Goal: Information Seeking & Learning: Learn about a topic

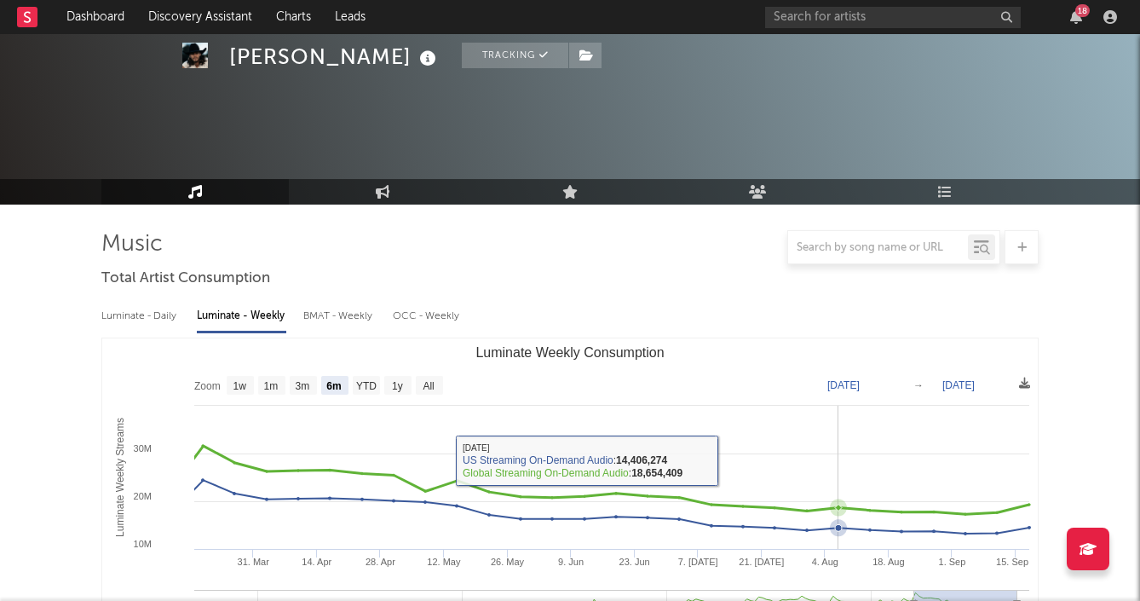
select select "6m"
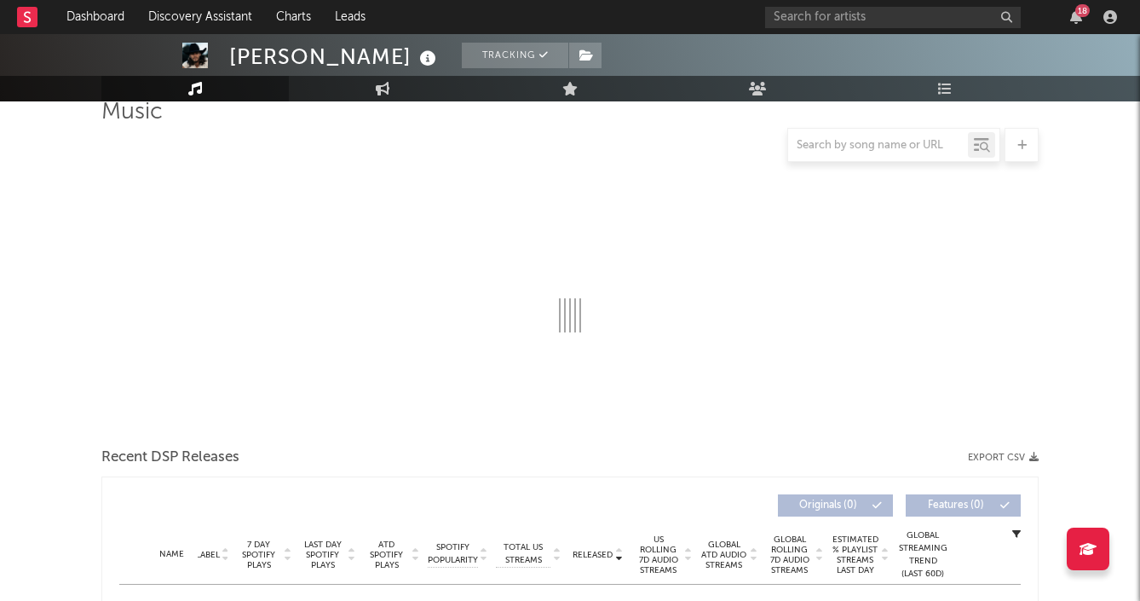
scroll to position [219, 0]
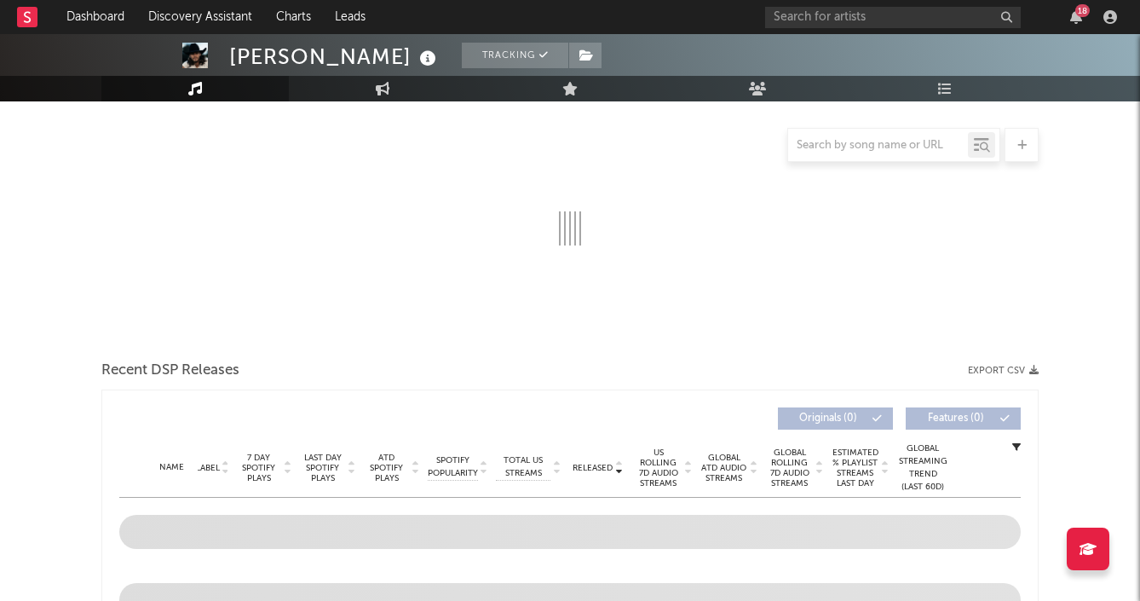
select select "6m"
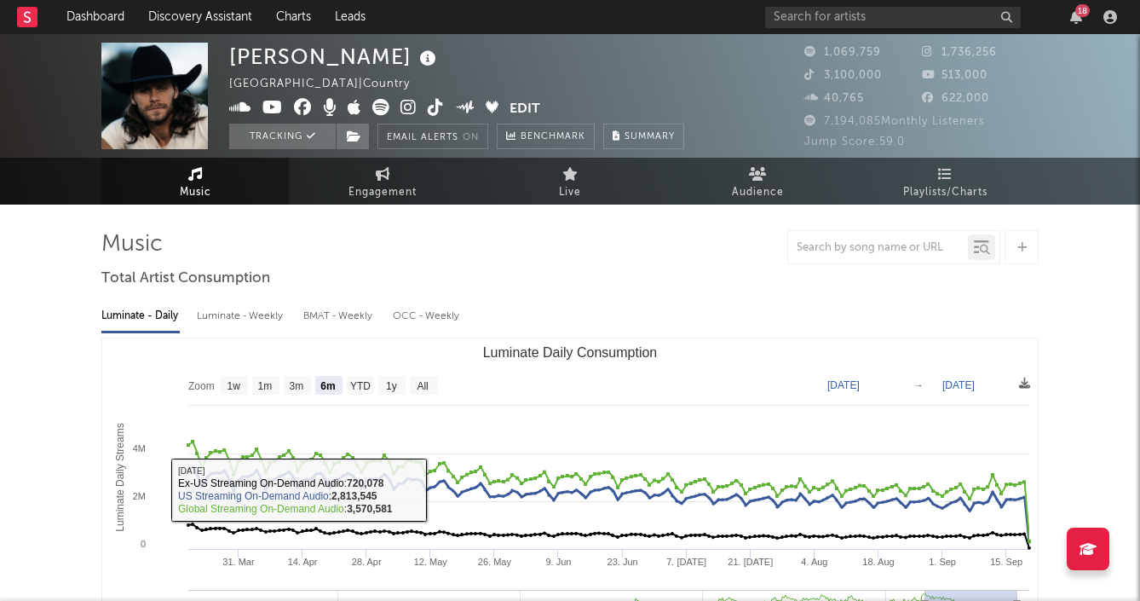
scroll to position [0, 0]
click at [251, 308] on div "Luminate - Weekly" at bounding box center [241, 316] width 89 height 29
select select "6m"
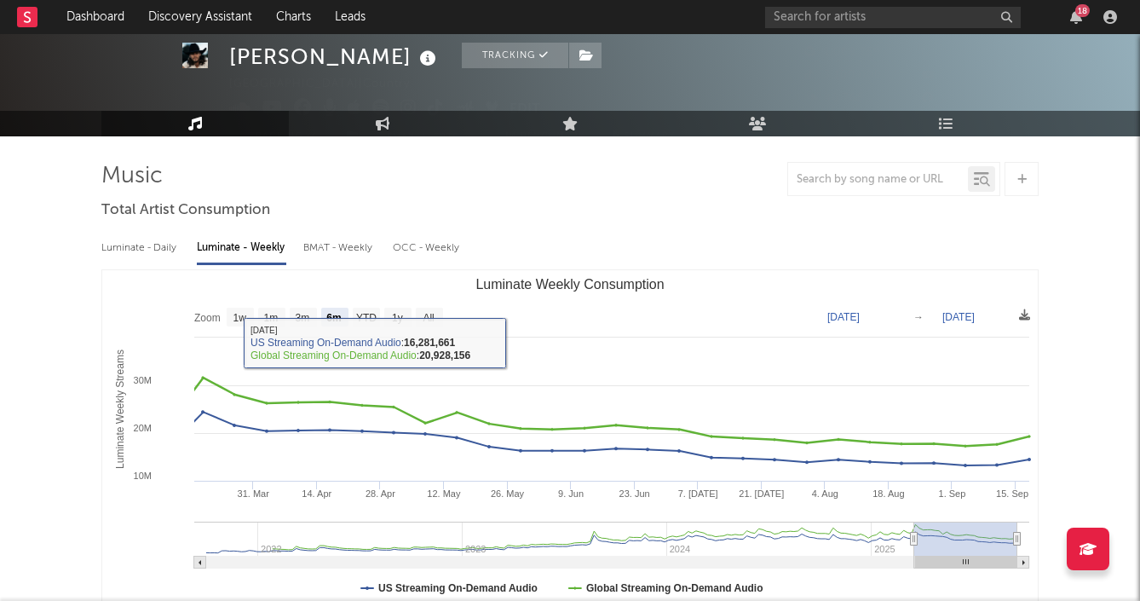
scroll to position [85, 0]
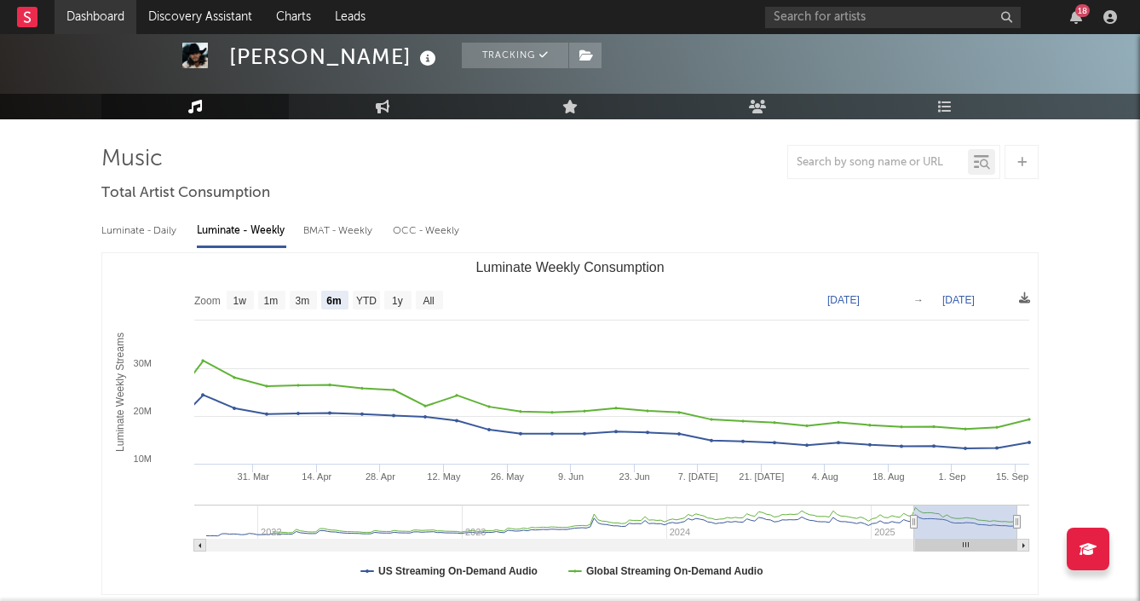
click at [107, 19] on link "Dashboard" at bounding box center [96, 17] width 82 height 34
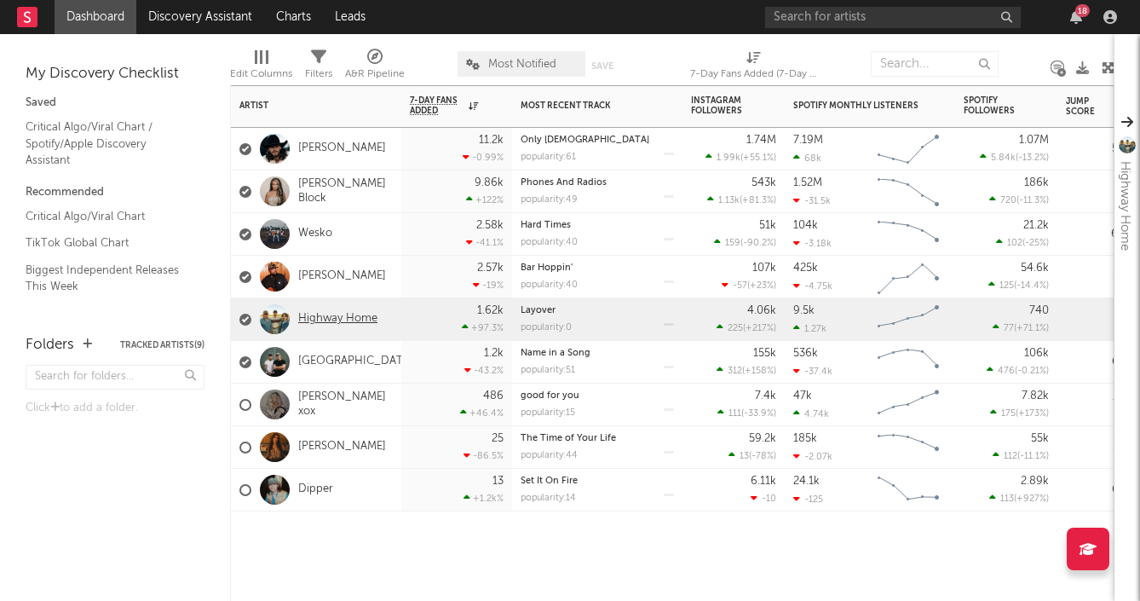
click at [351, 317] on link "Highway Home" at bounding box center [337, 319] width 79 height 14
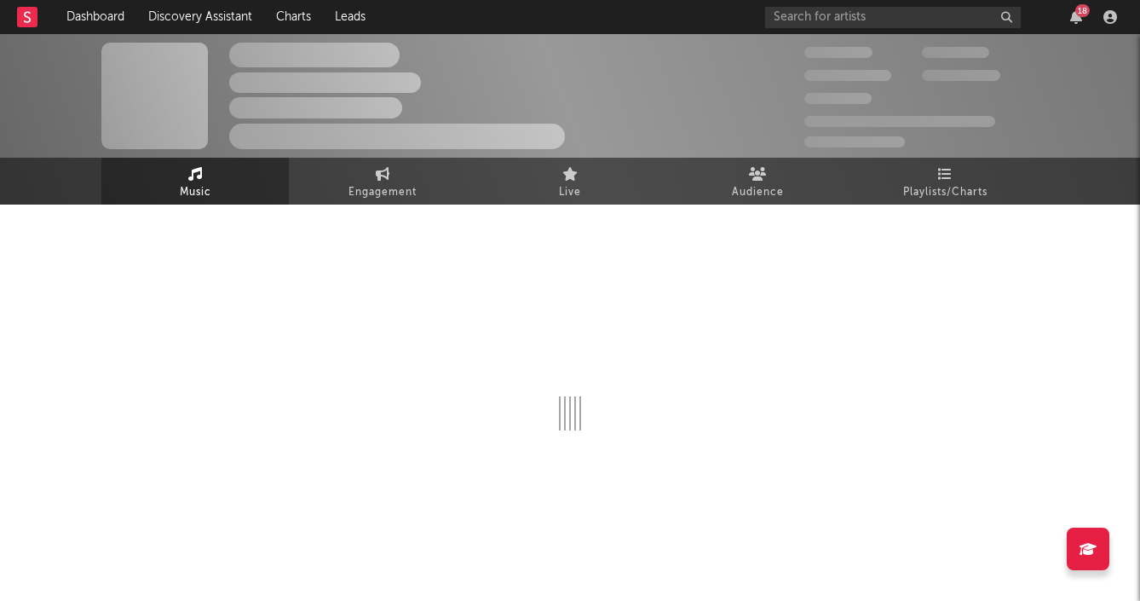
select select "6m"
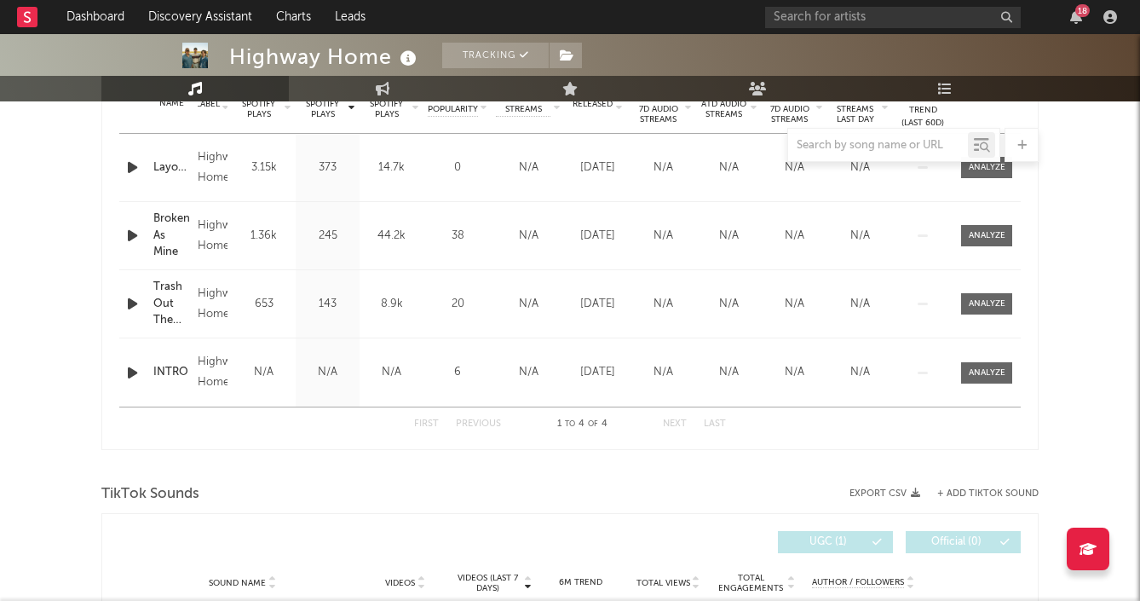
scroll to position [634, 0]
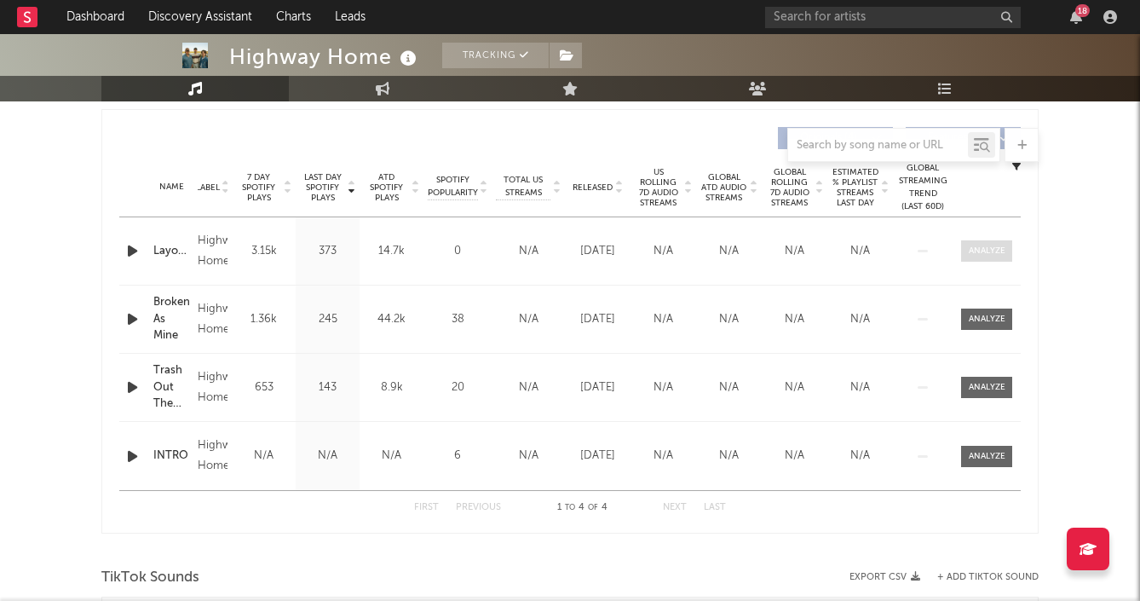
click at [992, 254] on div at bounding box center [987, 251] width 37 height 13
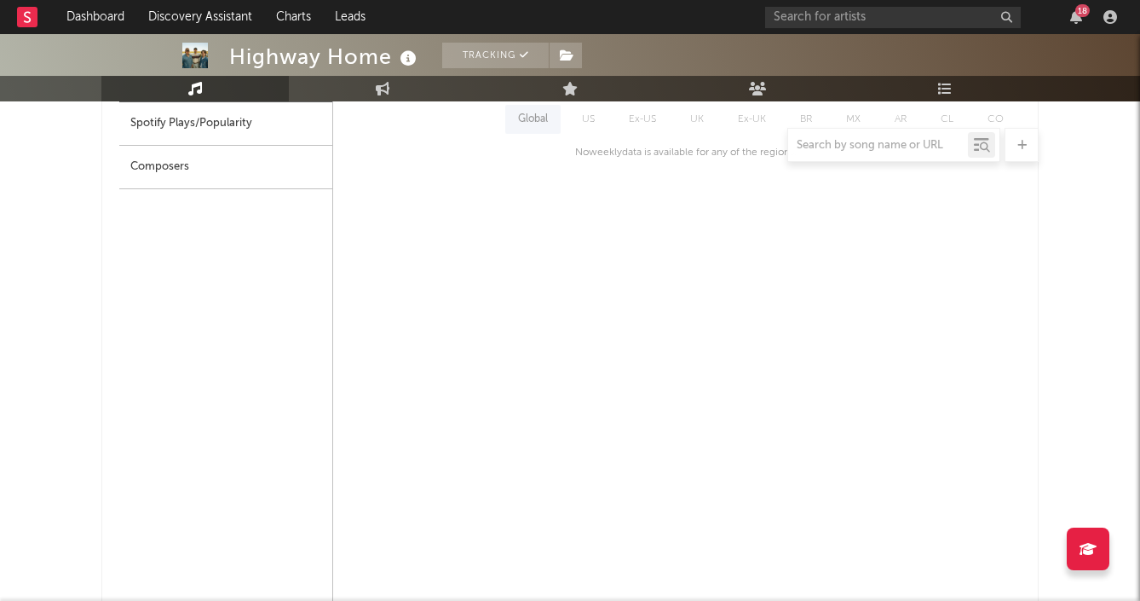
scroll to position [674, 0]
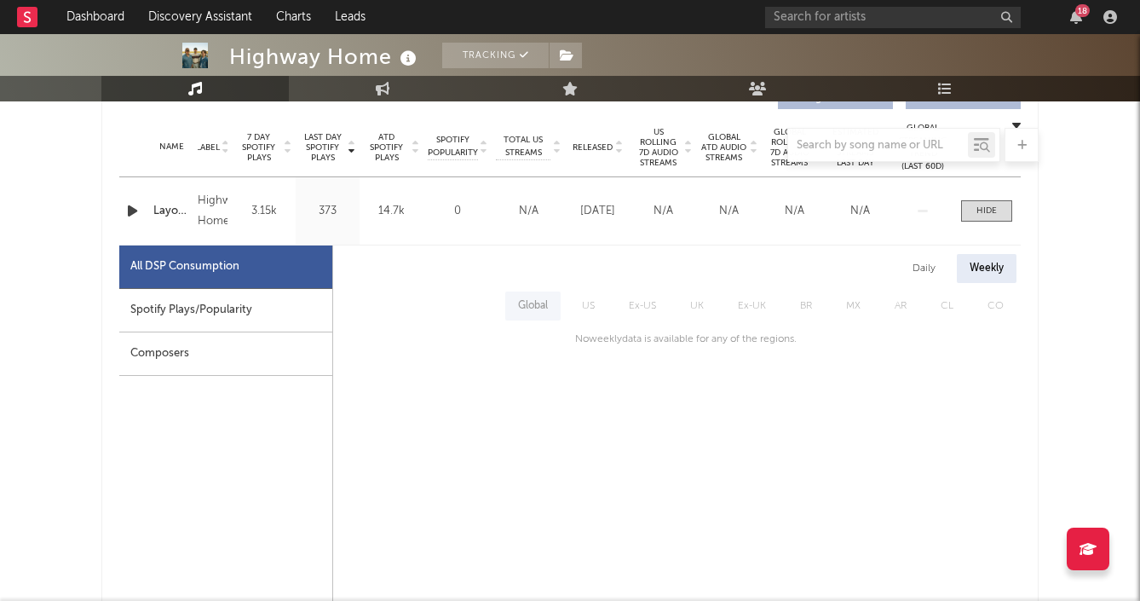
click at [924, 271] on div "Daily" at bounding box center [924, 268] width 49 height 29
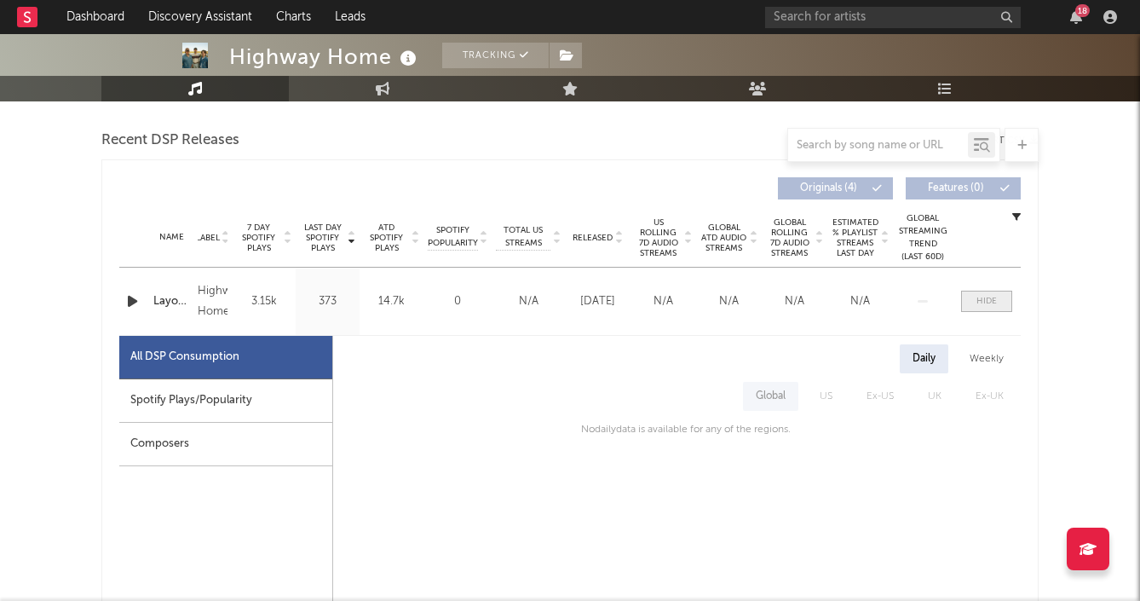
click at [993, 292] on span at bounding box center [986, 301] width 51 height 21
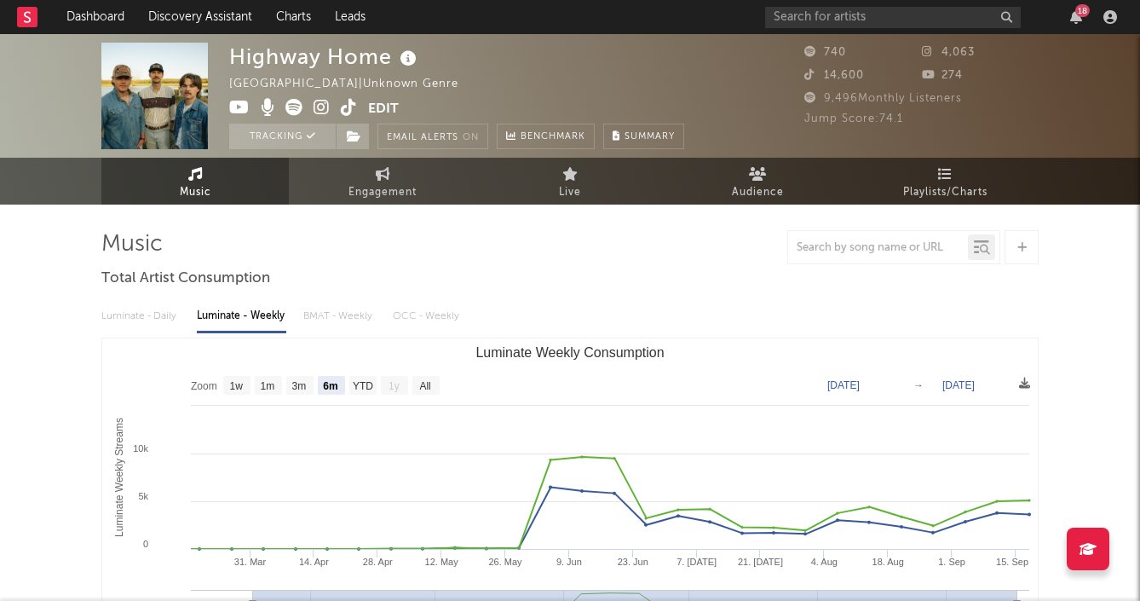
scroll to position [0, 0]
click at [94, 20] on link "Dashboard" at bounding box center [96, 17] width 82 height 34
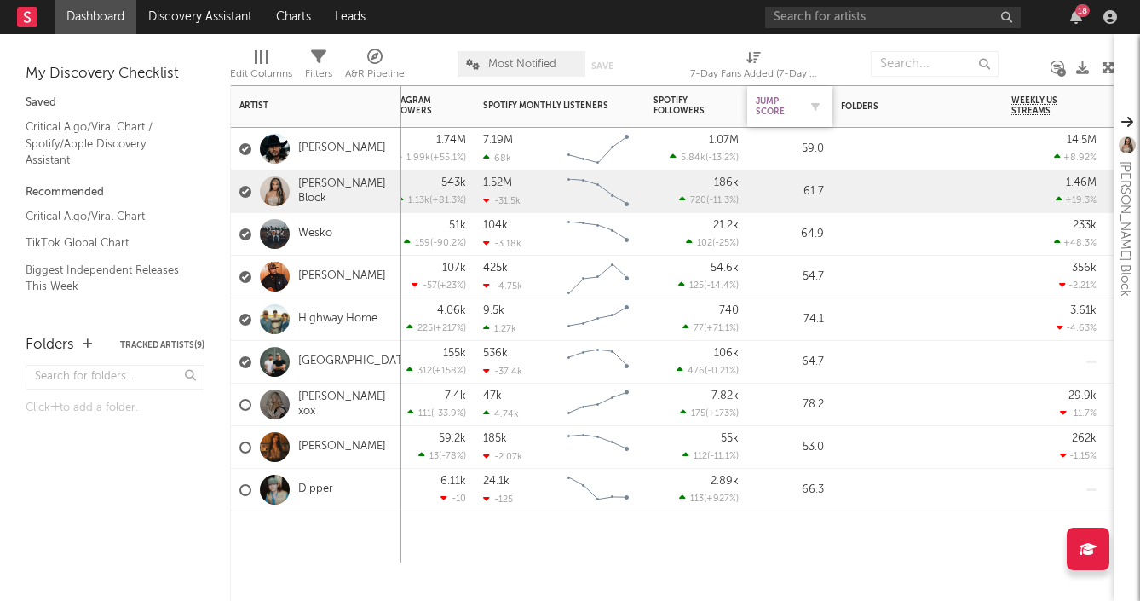
click at [792, 107] on div "Jump Score" at bounding box center [777, 106] width 43 height 20
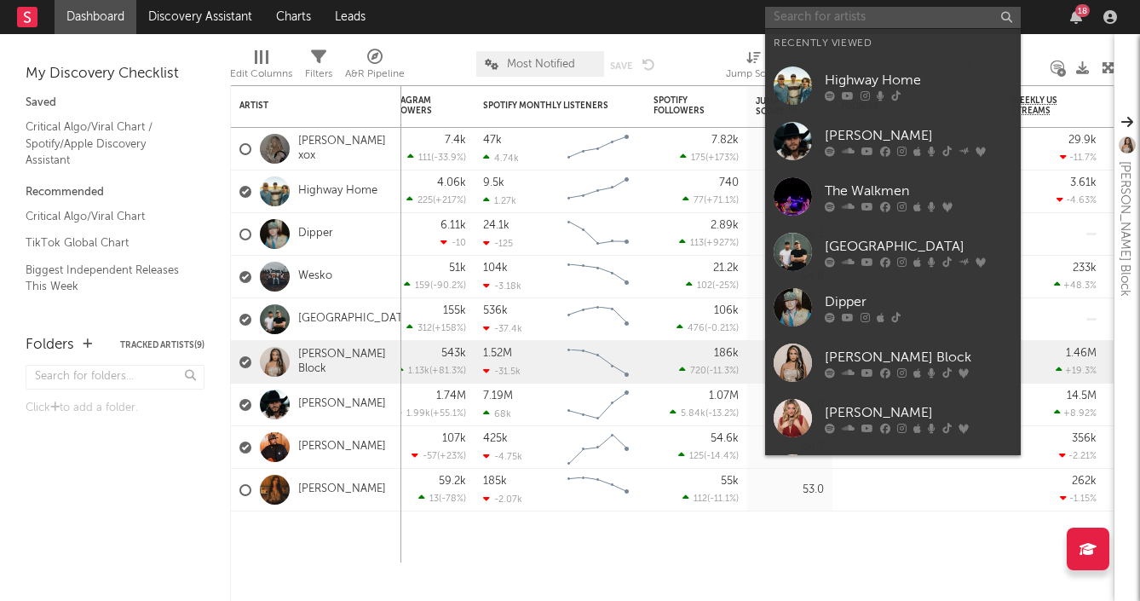
click at [925, 19] on input "text" at bounding box center [893, 17] width 256 height 21
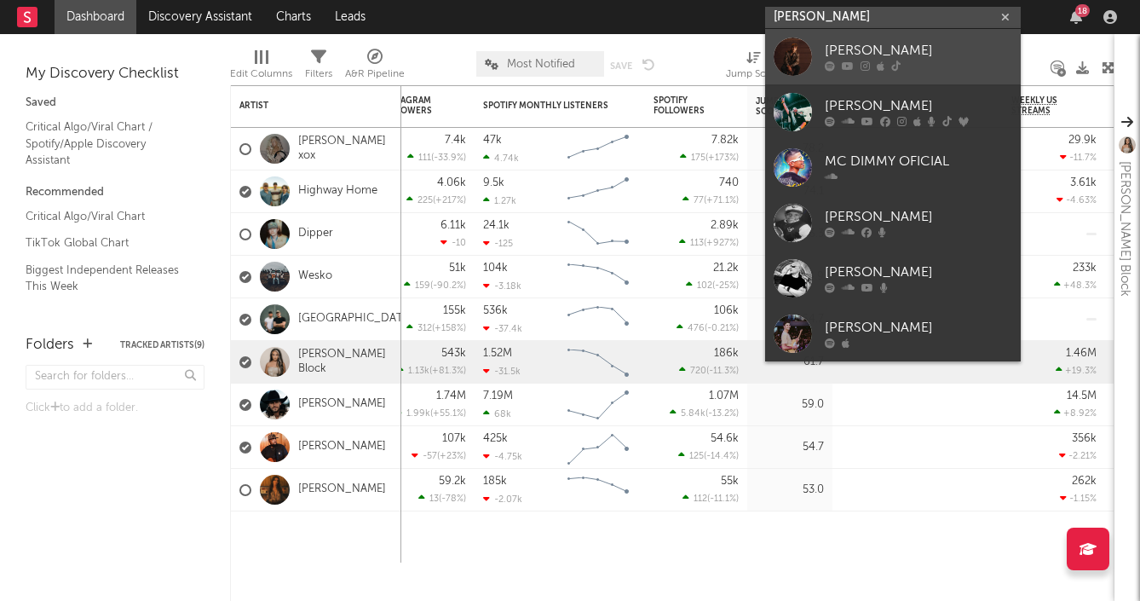
type input "[PERSON_NAME]"
click at [936, 52] on div "[PERSON_NAME]" at bounding box center [918, 51] width 187 height 20
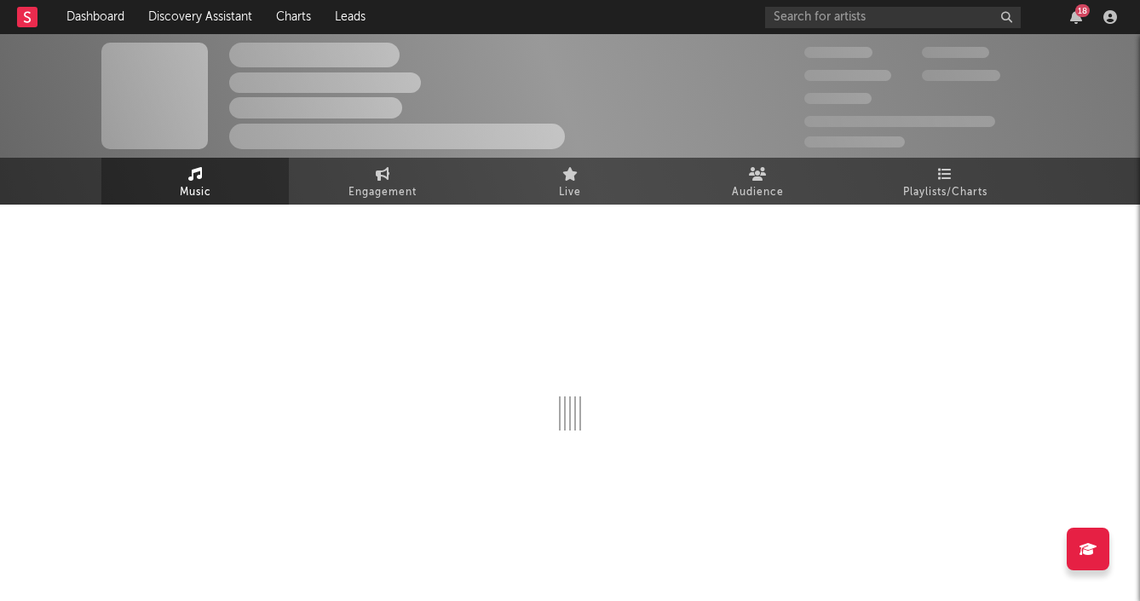
select select "6m"
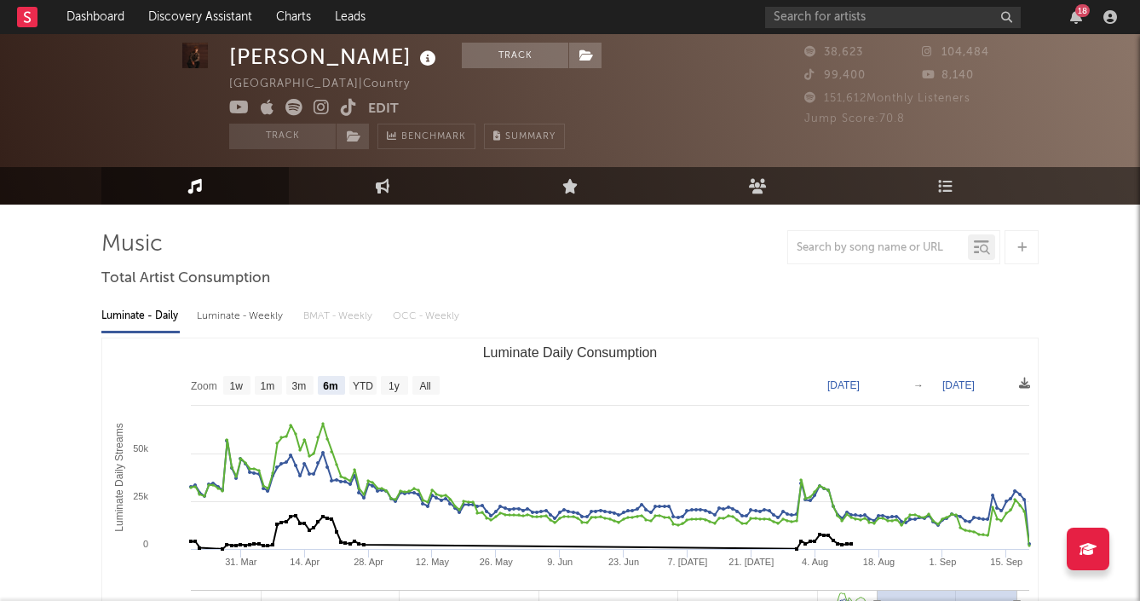
scroll to position [51, 0]
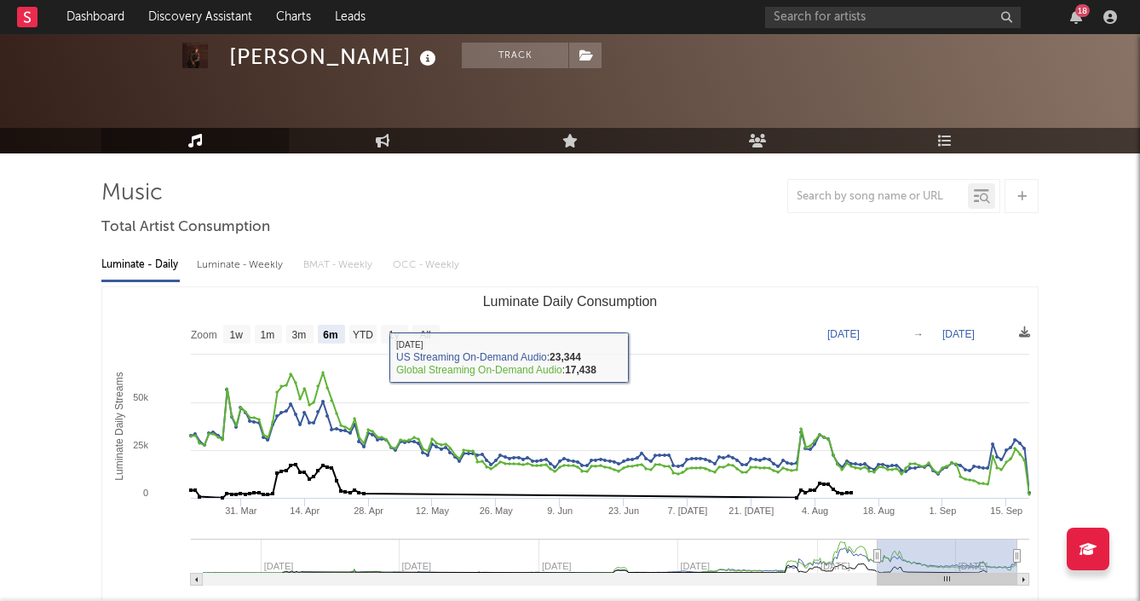
click at [227, 276] on div "Luminate - Weekly" at bounding box center [241, 264] width 89 height 29
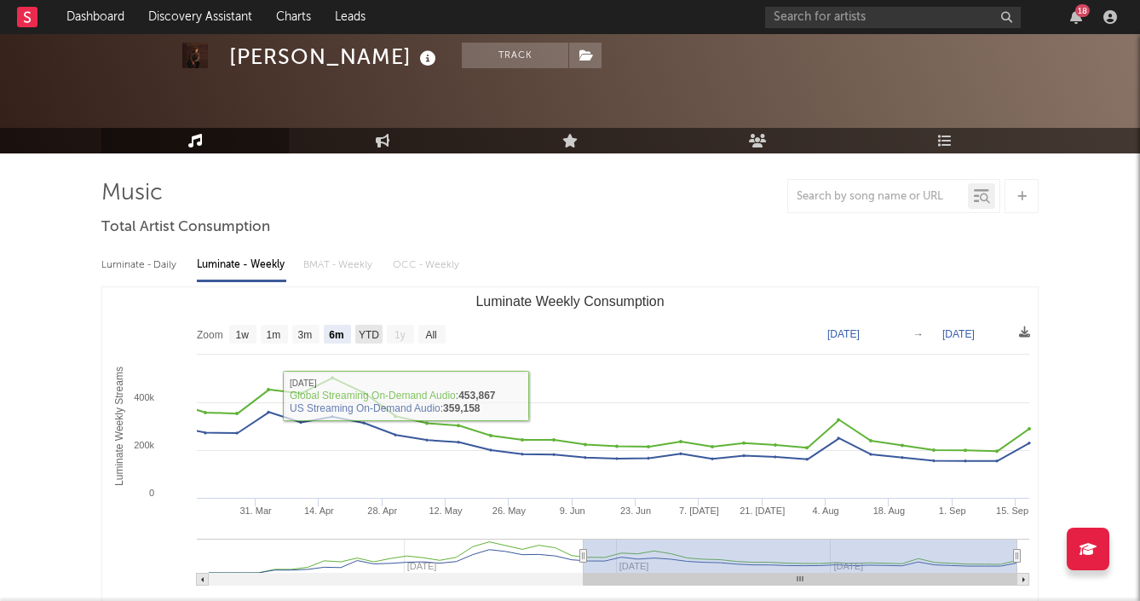
click at [364, 331] on text "YTD" at bounding box center [369, 335] width 20 height 12
select select "YTD"
type input "[DATE]"
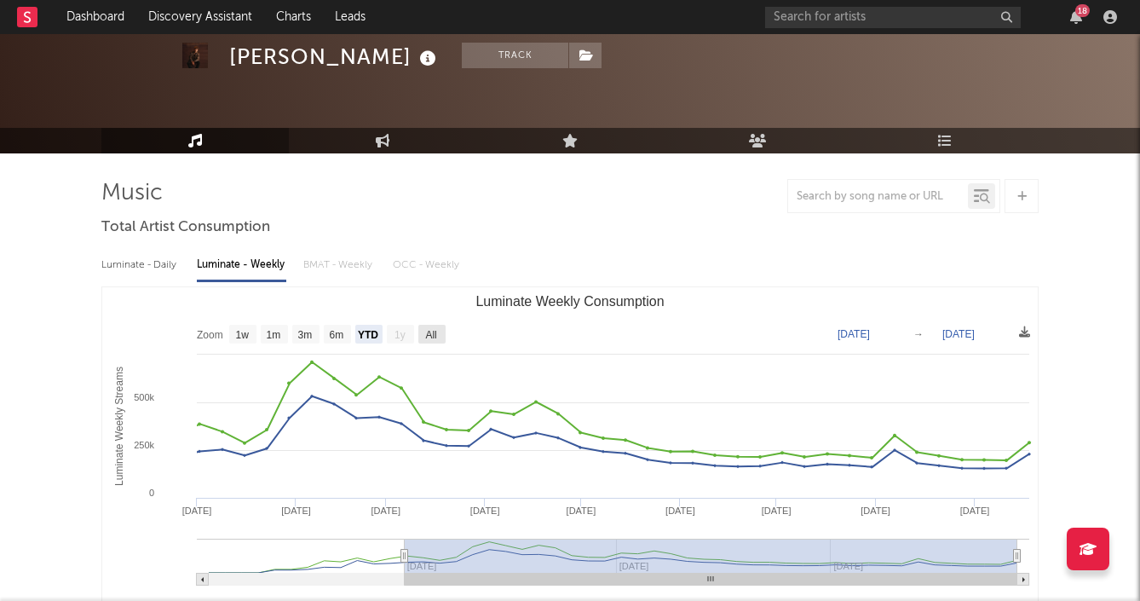
click at [436, 337] on text "All" at bounding box center [430, 335] width 11 height 12
select select "All"
type input "[DATE]"
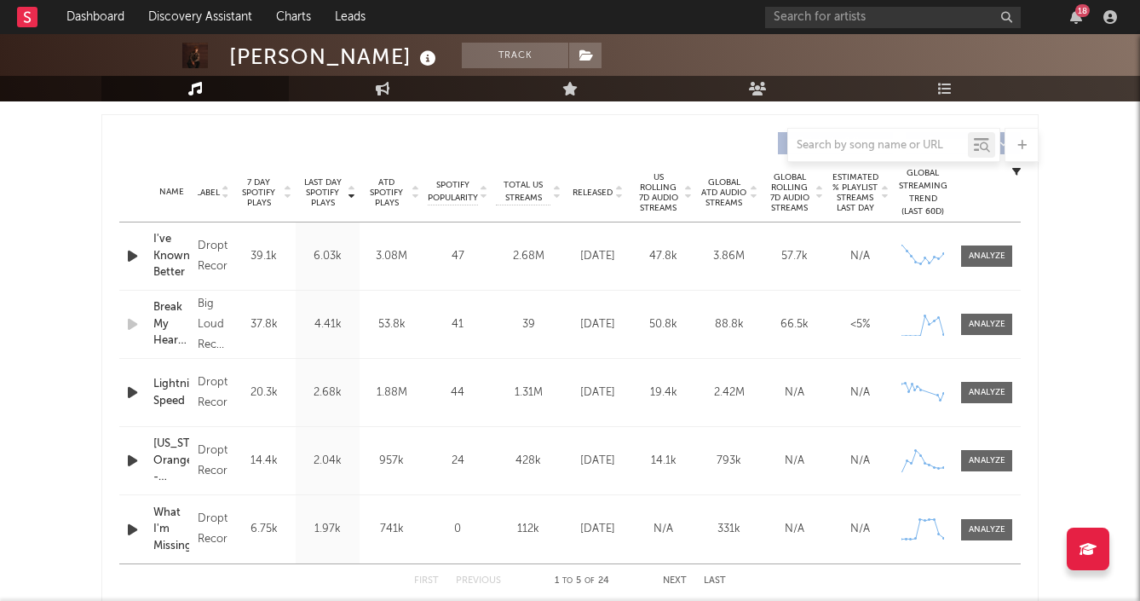
scroll to position [629, 0]
click at [992, 322] on div at bounding box center [987, 324] width 37 height 13
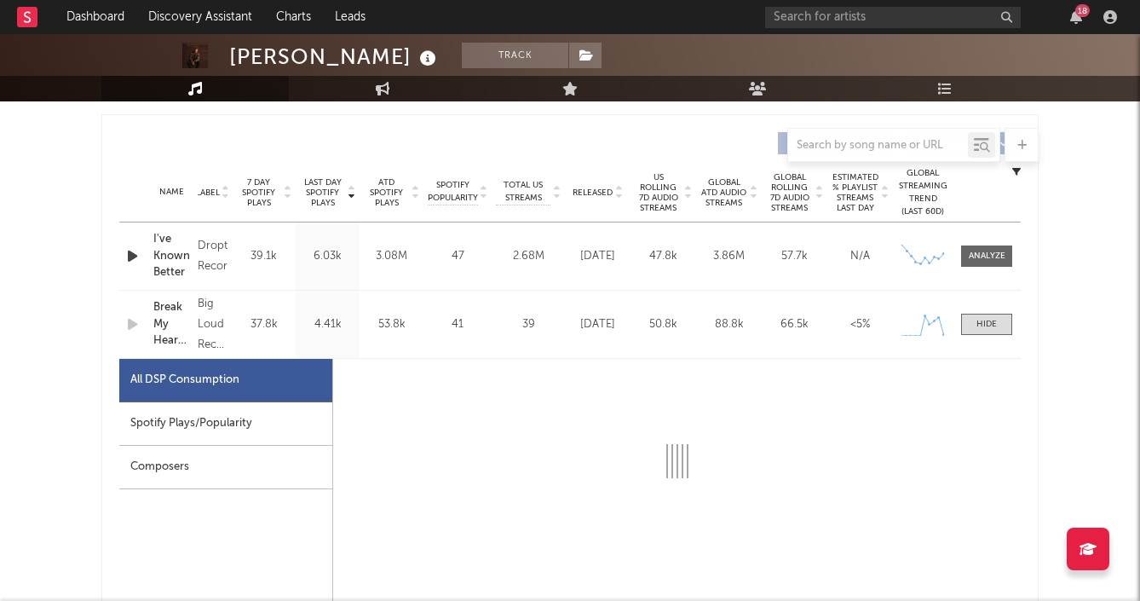
select select "1w"
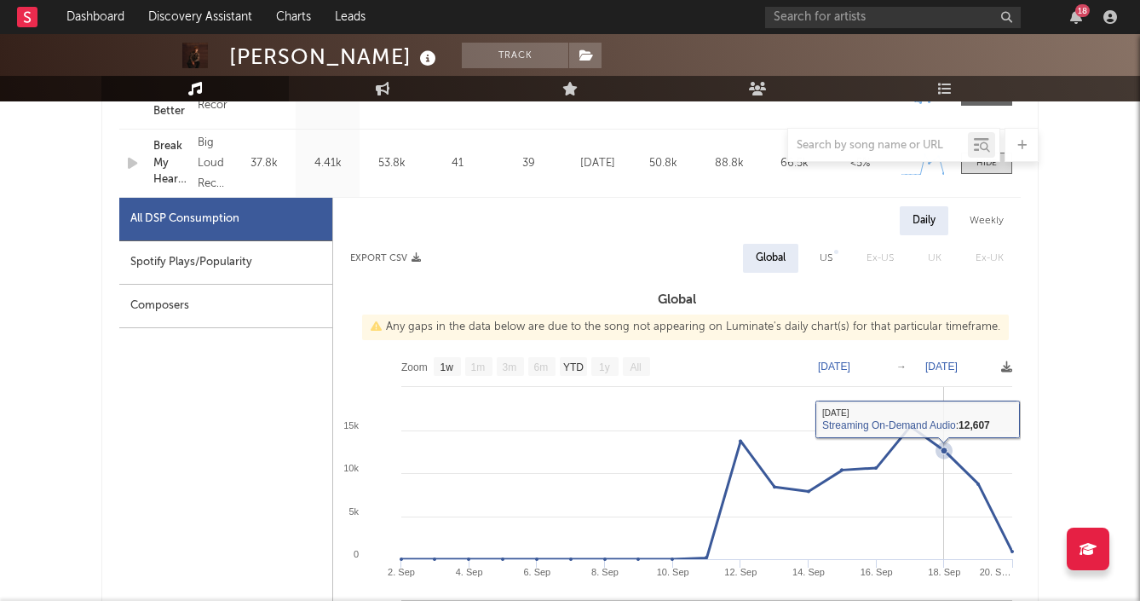
scroll to position [781, 0]
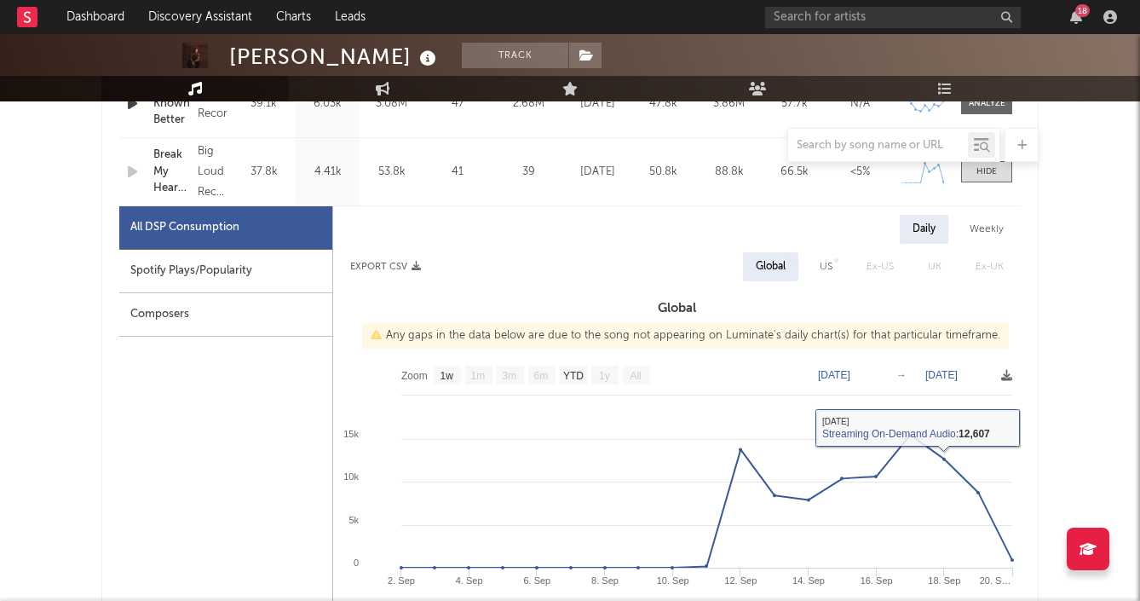
click at [993, 224] on div "Weekly" at bounding box center [987, 229] width 60 height 29
select select "1w"
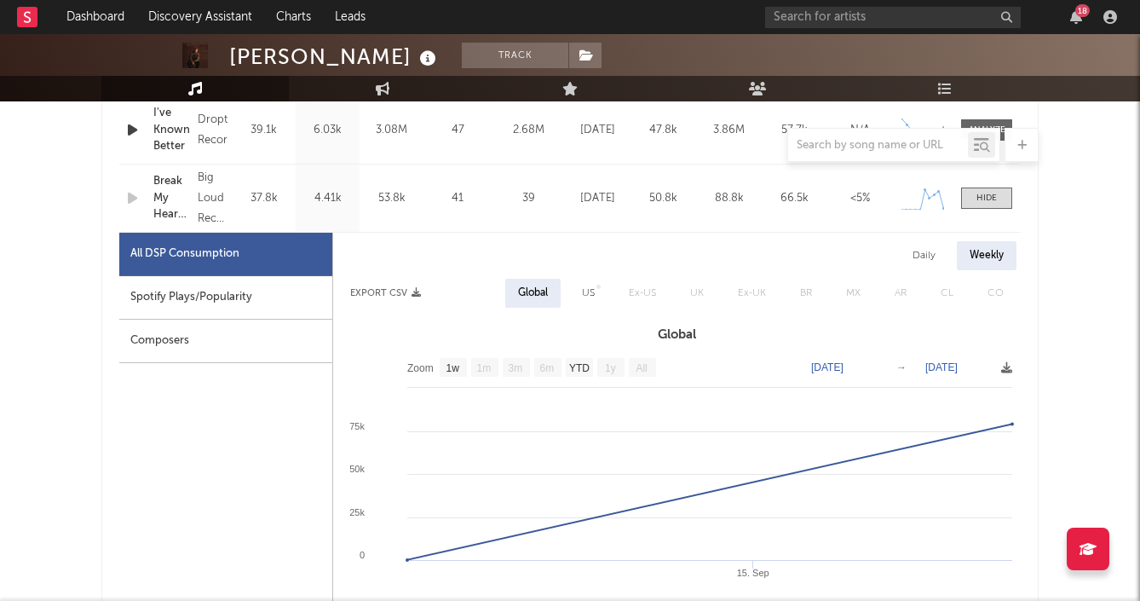
scroll to position [740, 0]
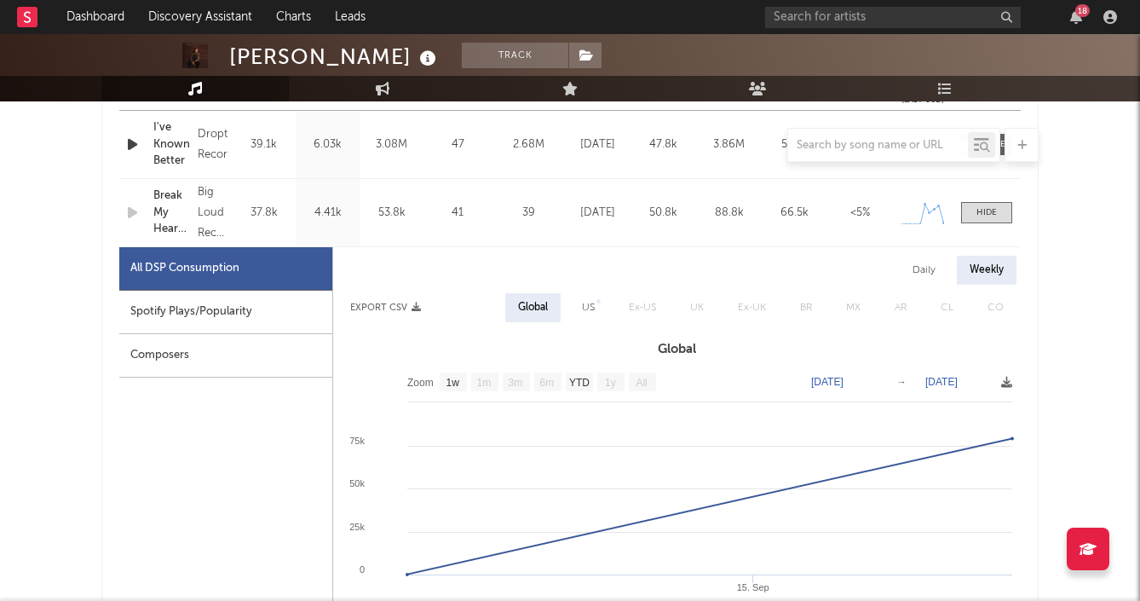
click at [911, 268] on div "Daily" at bounding box center [924, 270] width 49 height 29
select select "1w"
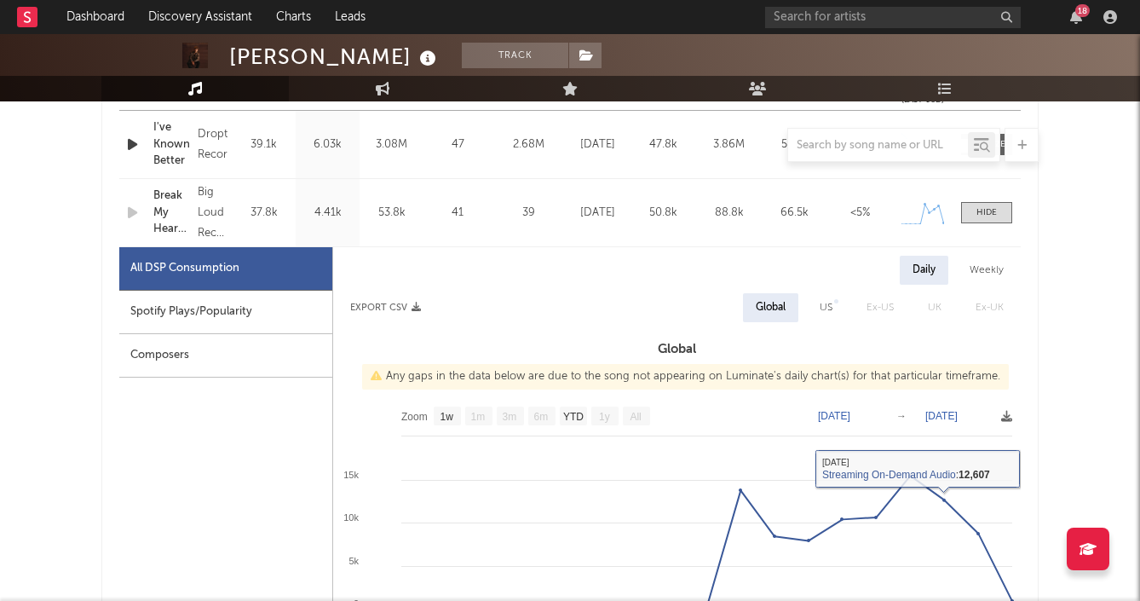
scroll to position [526, 0]
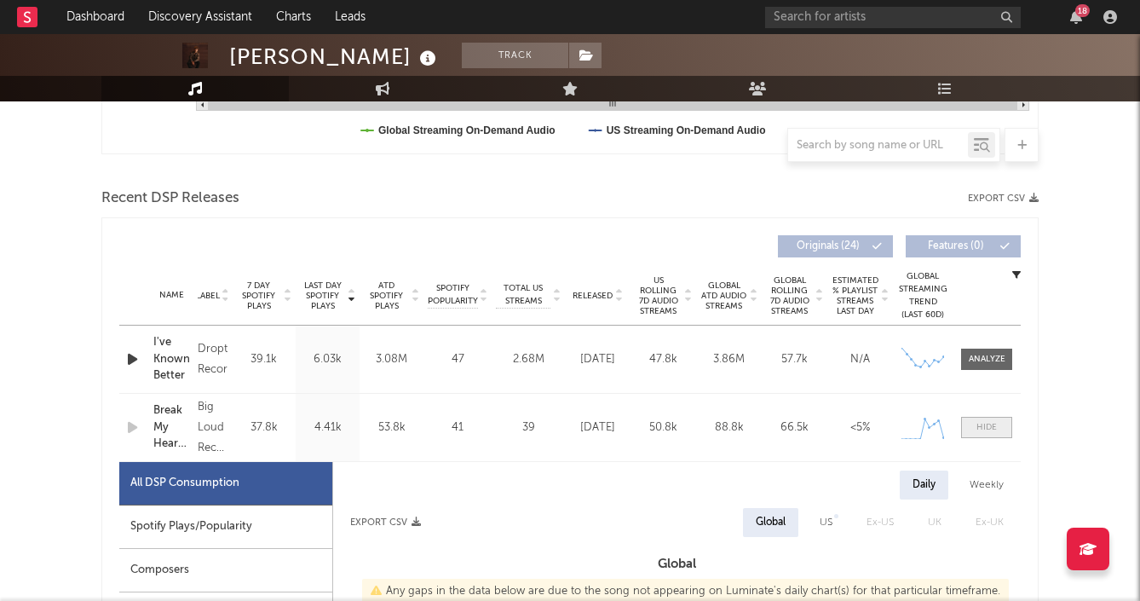
click at [996, 435] on span at bounding box center [986, 427] width 51 height 21
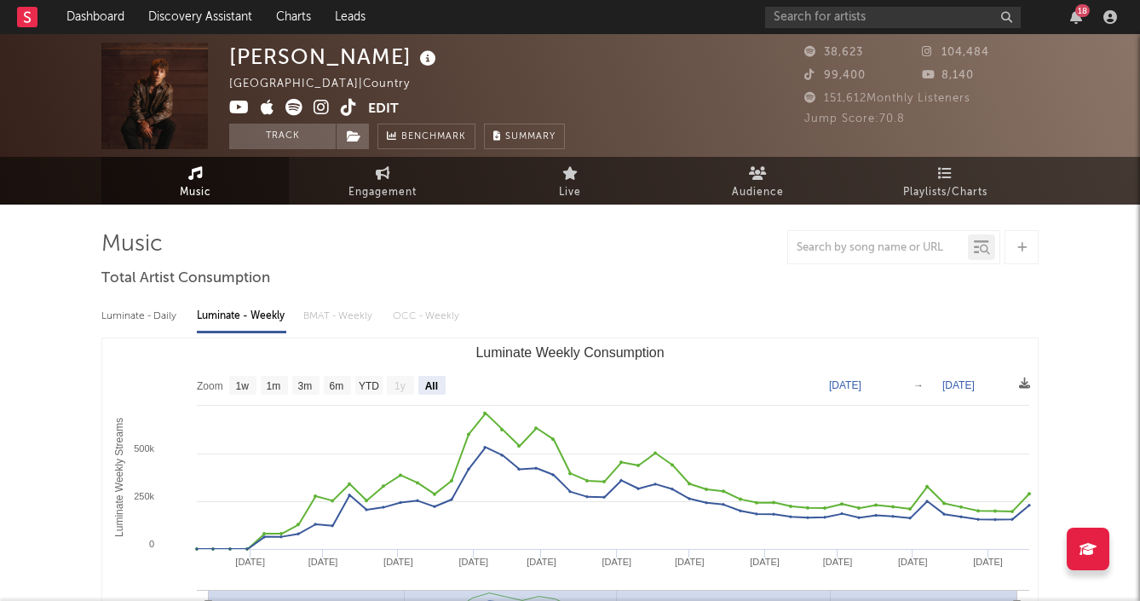
scroll to position [0, 0]
click at [297, 140] on button "Track" at bounding box center [282, 137] width 107 height 26
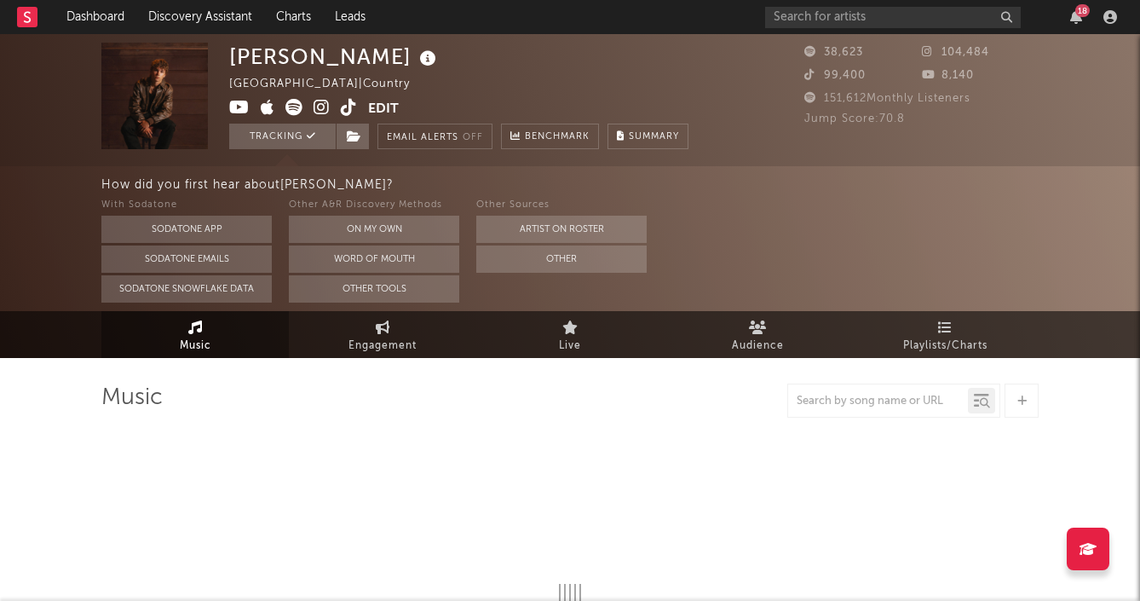
select select "6m"
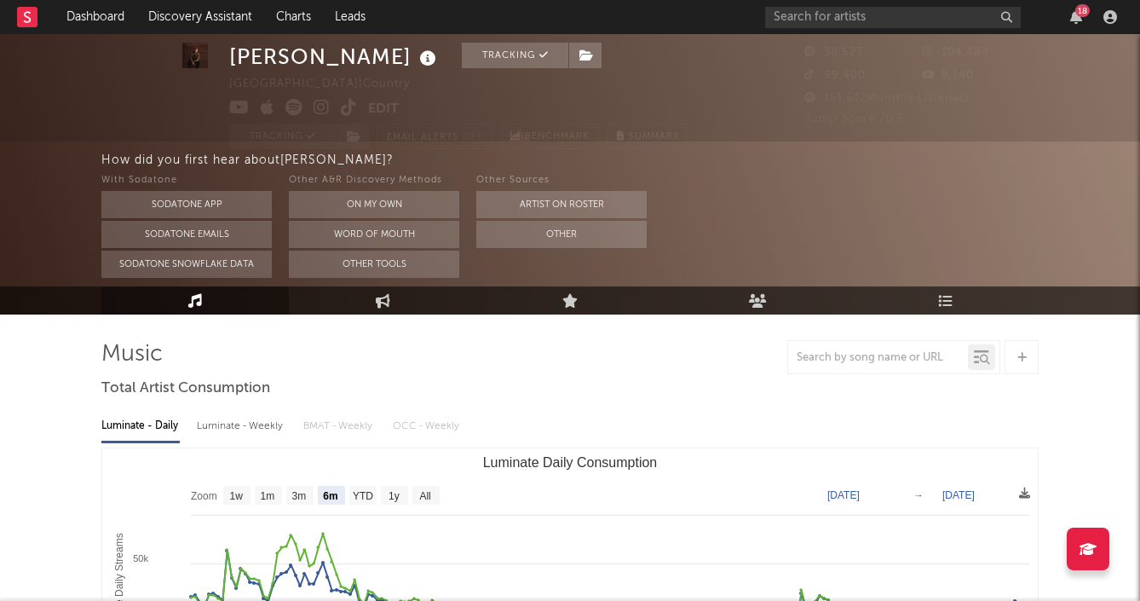
scroll to position [45, 0]
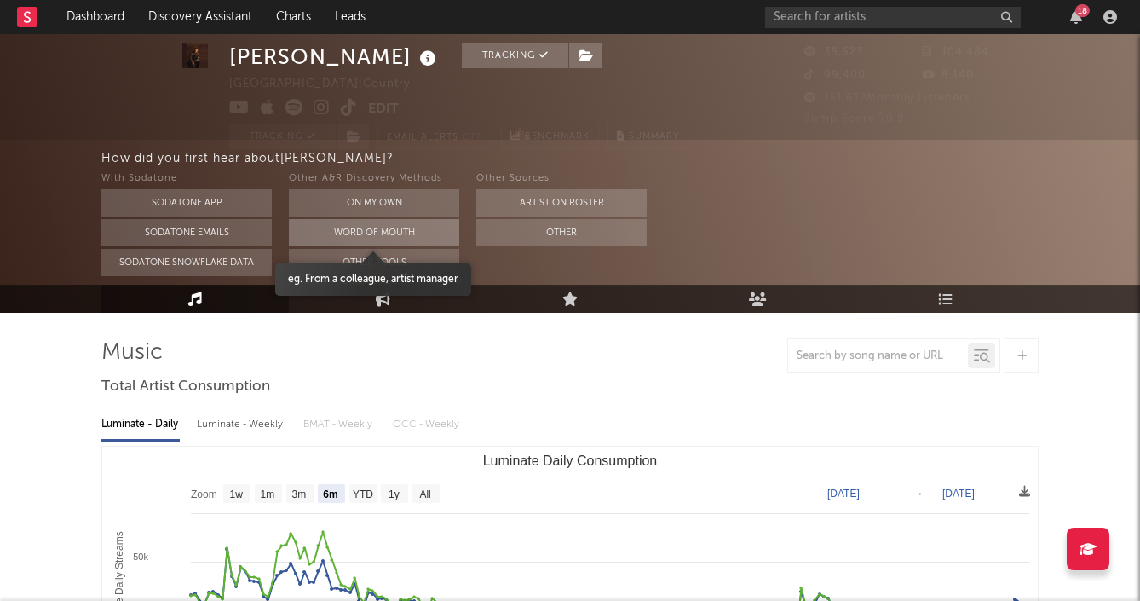
click at [374, 232] on button "Word Of Mouth" at bounding box center [374, 232] width 170 height 27
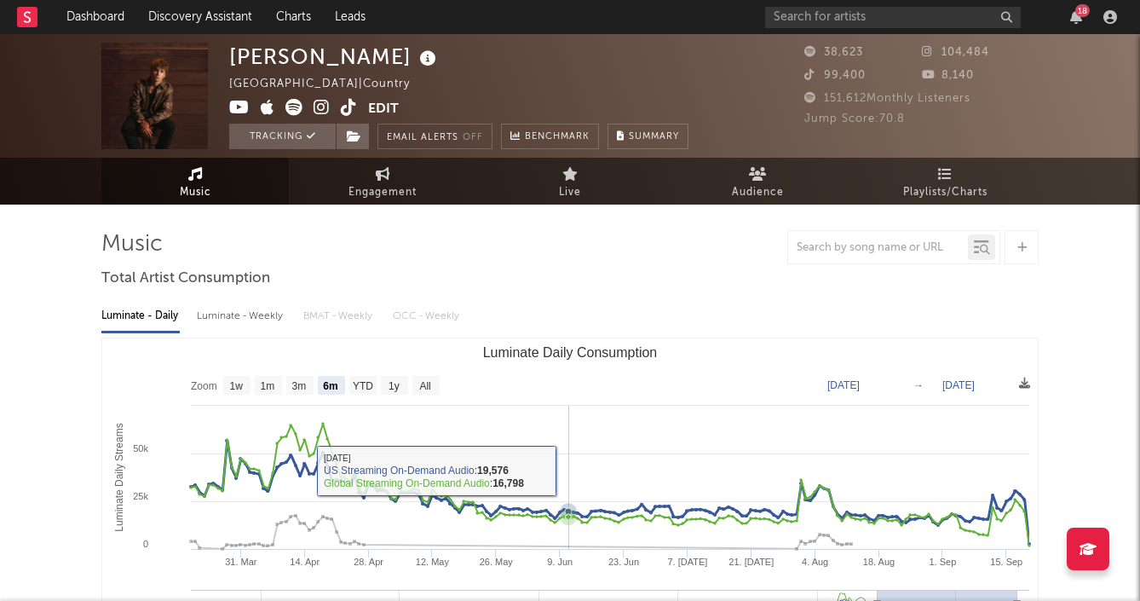
scroll to position [0, 0]
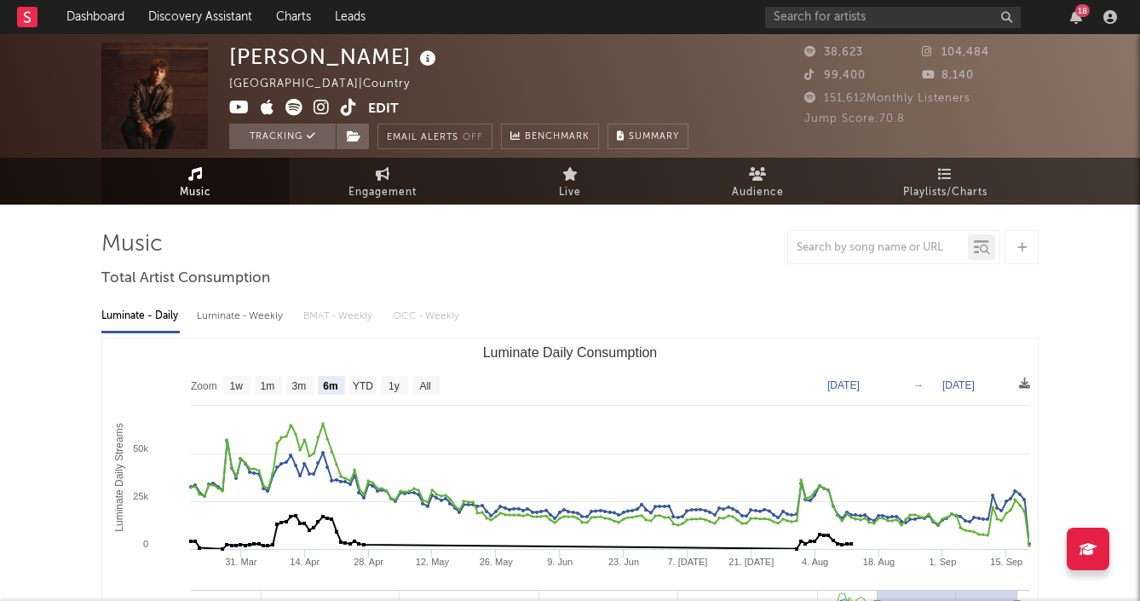
click at [231, 311] on div "Luminate - Weekly" at bounding box center [241, 316] width 89 height 29
select select "6m"
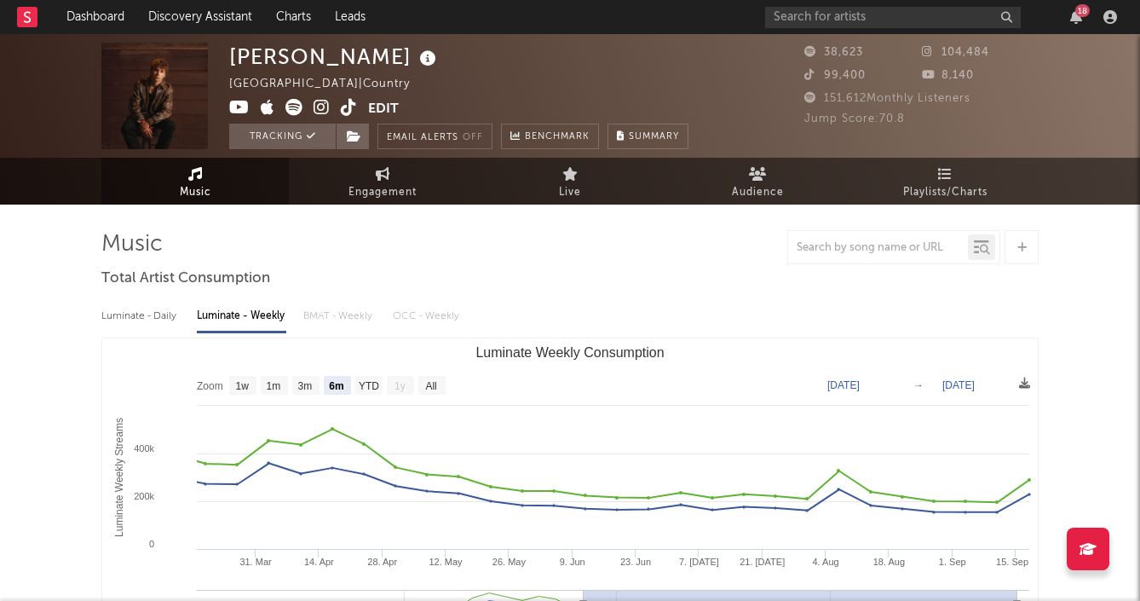
click at [125, 323] on div "Luminate - Daily" at bounding box center [140, 316] width 78 height 29
select select "6m"
